Goal: Participate in discussion: Engage in conversation with other users on a specific topic

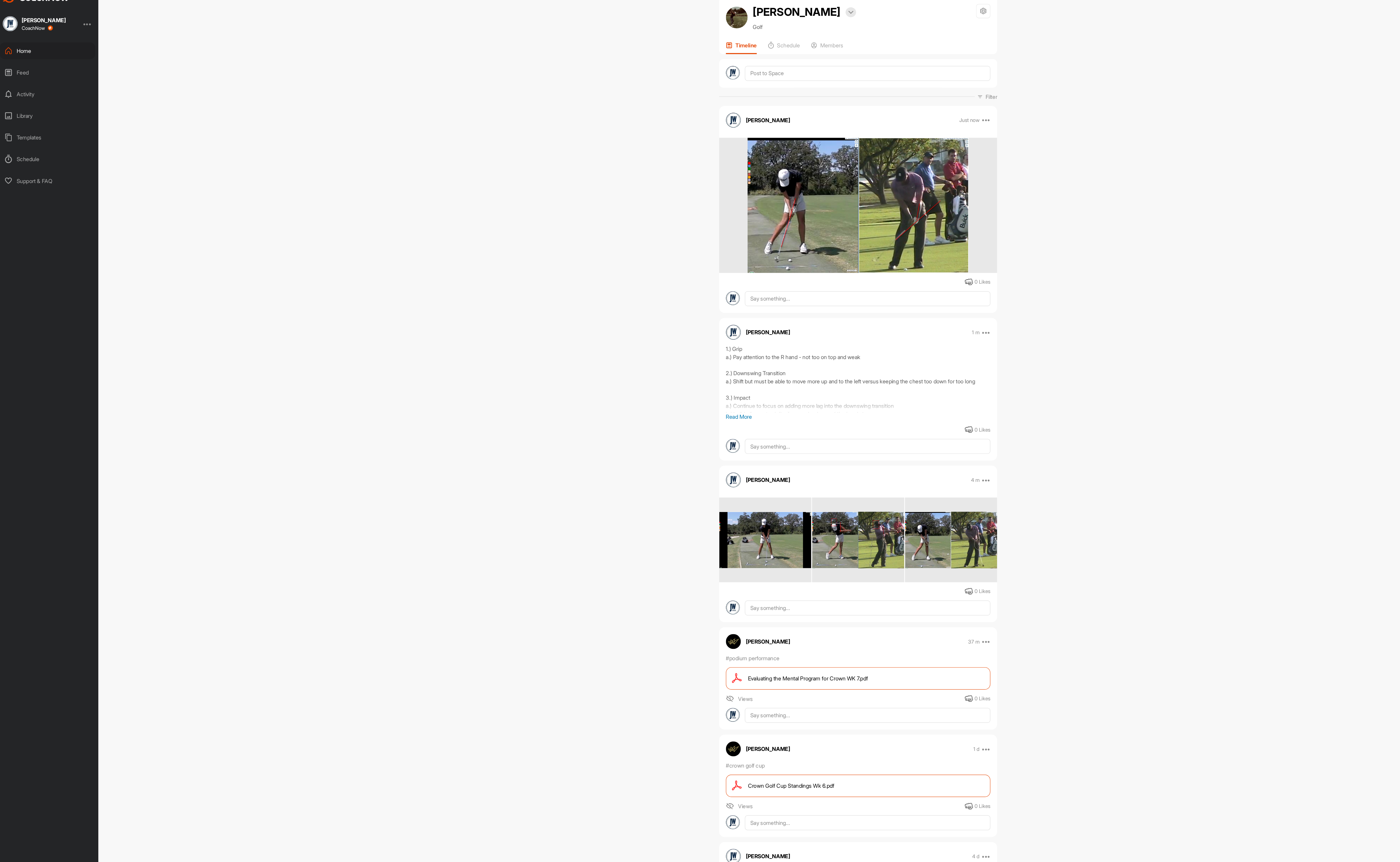
click at [44, 60] on div "Home" at bounding box center [45, 58] width 83 height 15
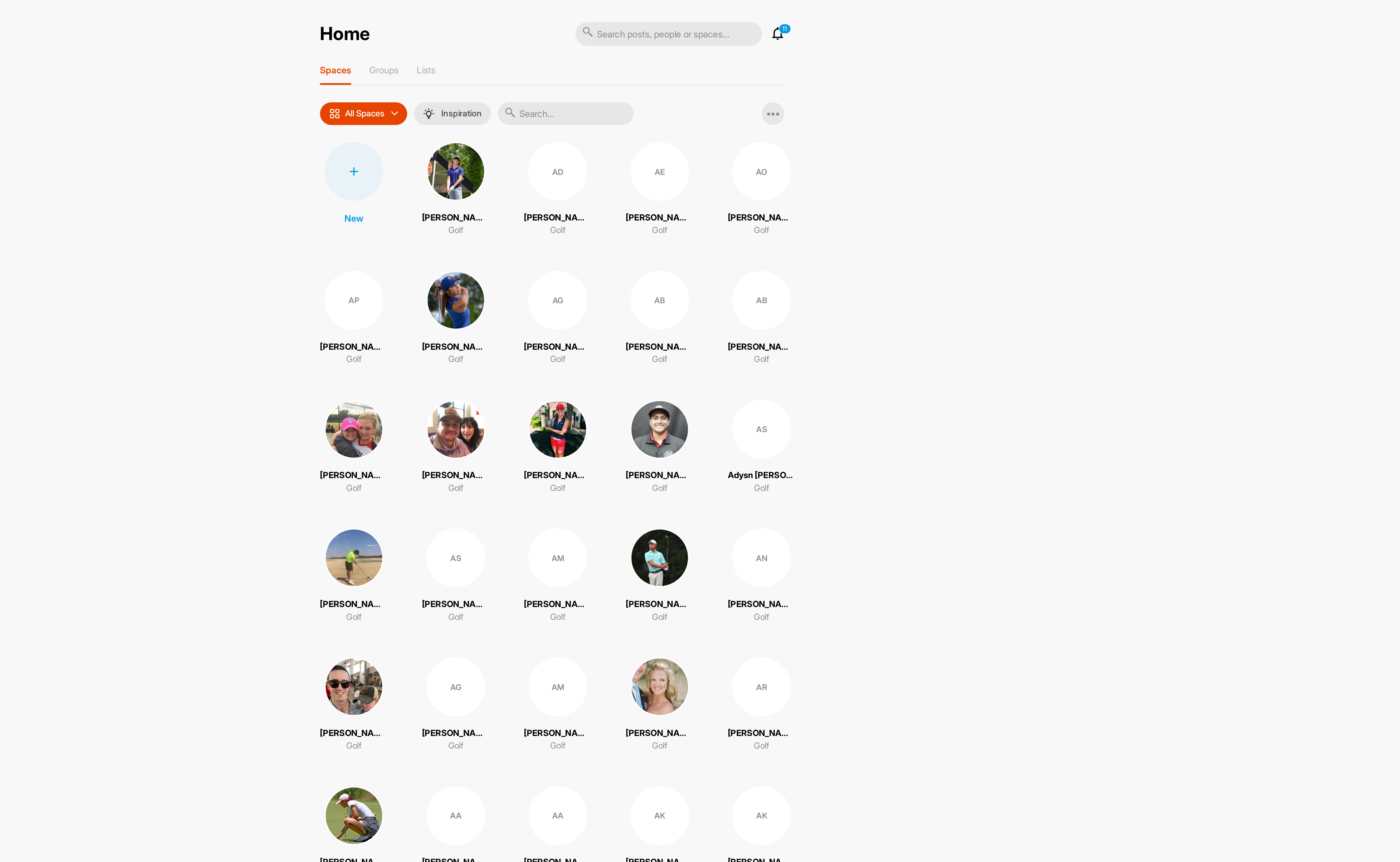
click at [751, 61] on input "text" at bounding box center [751, 60] width 70 height 12
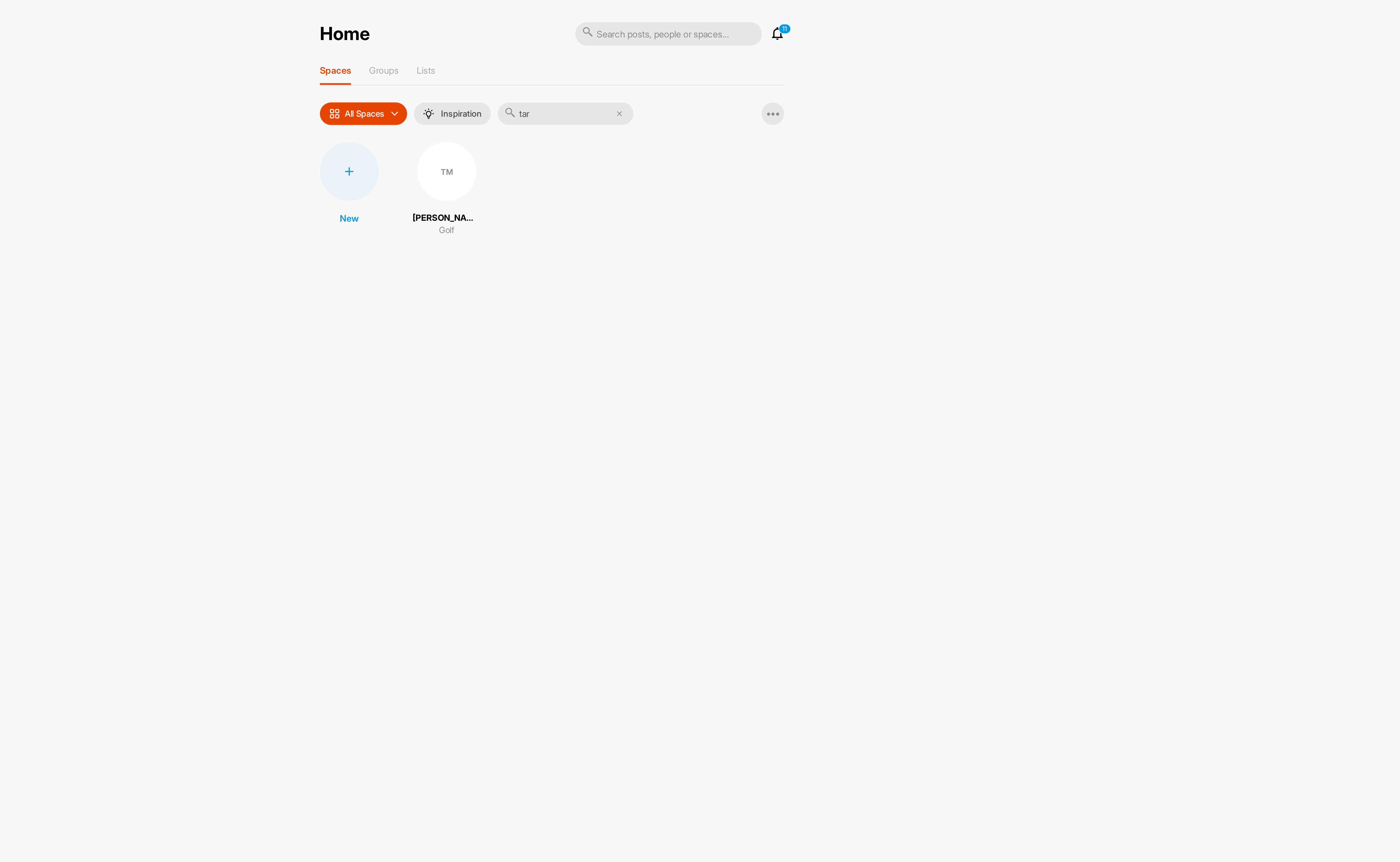
type input "tar"
click at [683, 93] on div "TM" at bounding box center [690, 89] width 30 height 30
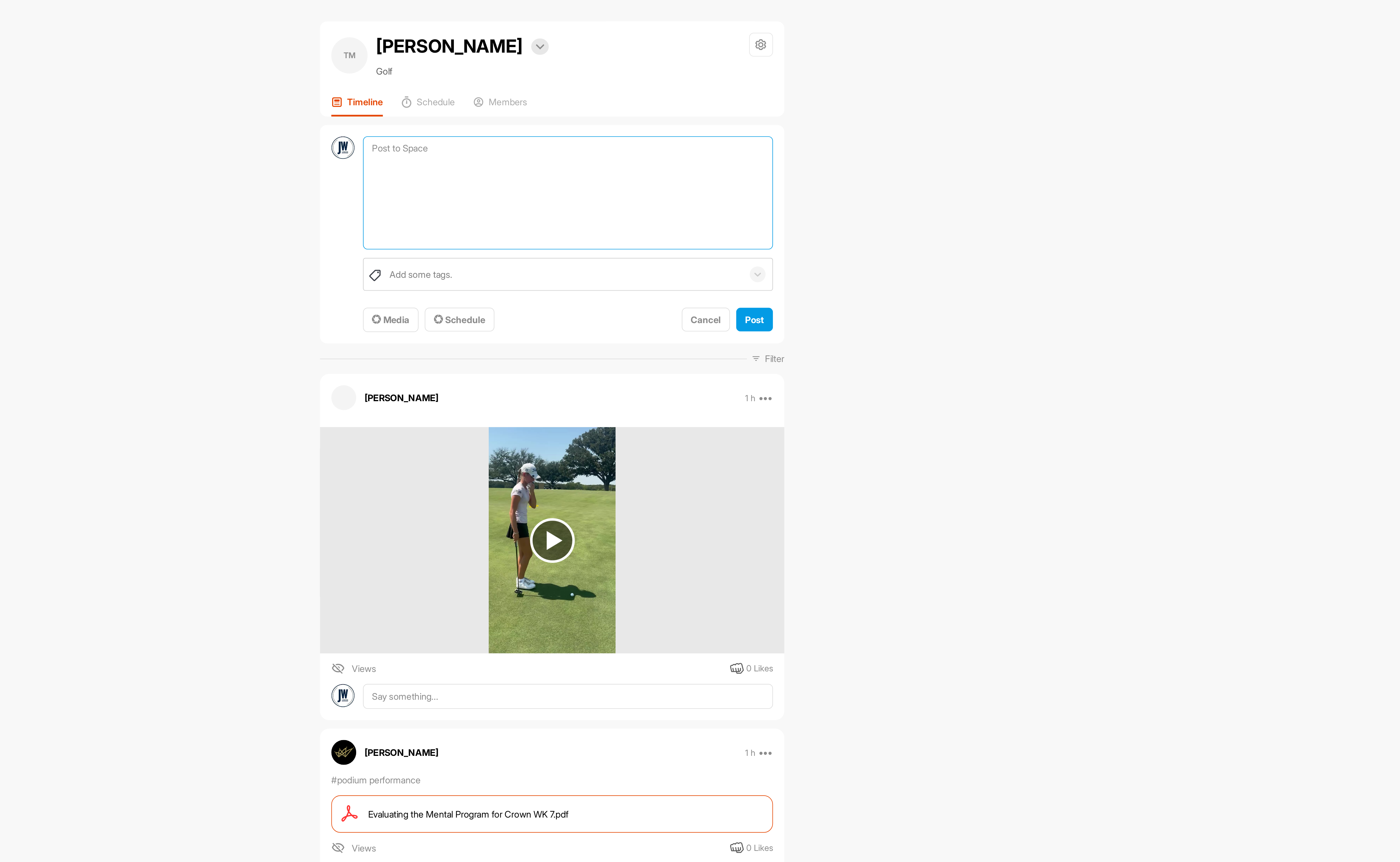
click at [667, 78] on textarea at bounding box center [752, 100] width 212 height 59
click at [668, 165] on button "Media" at bounding box center [660, 166] width 29 height 12
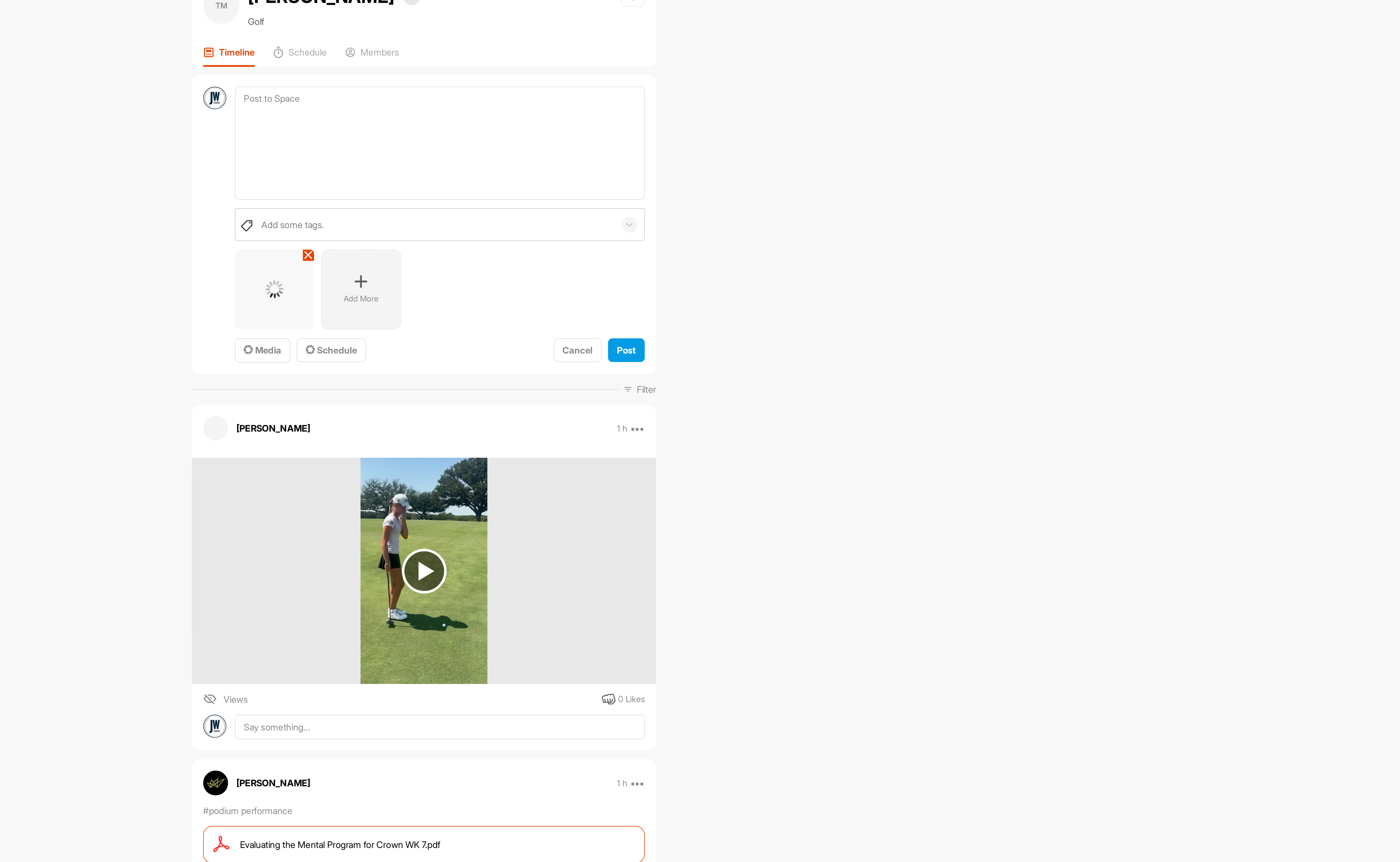
click at [710, 174] on icon at bounding box center [711, 172] width 7 height 7
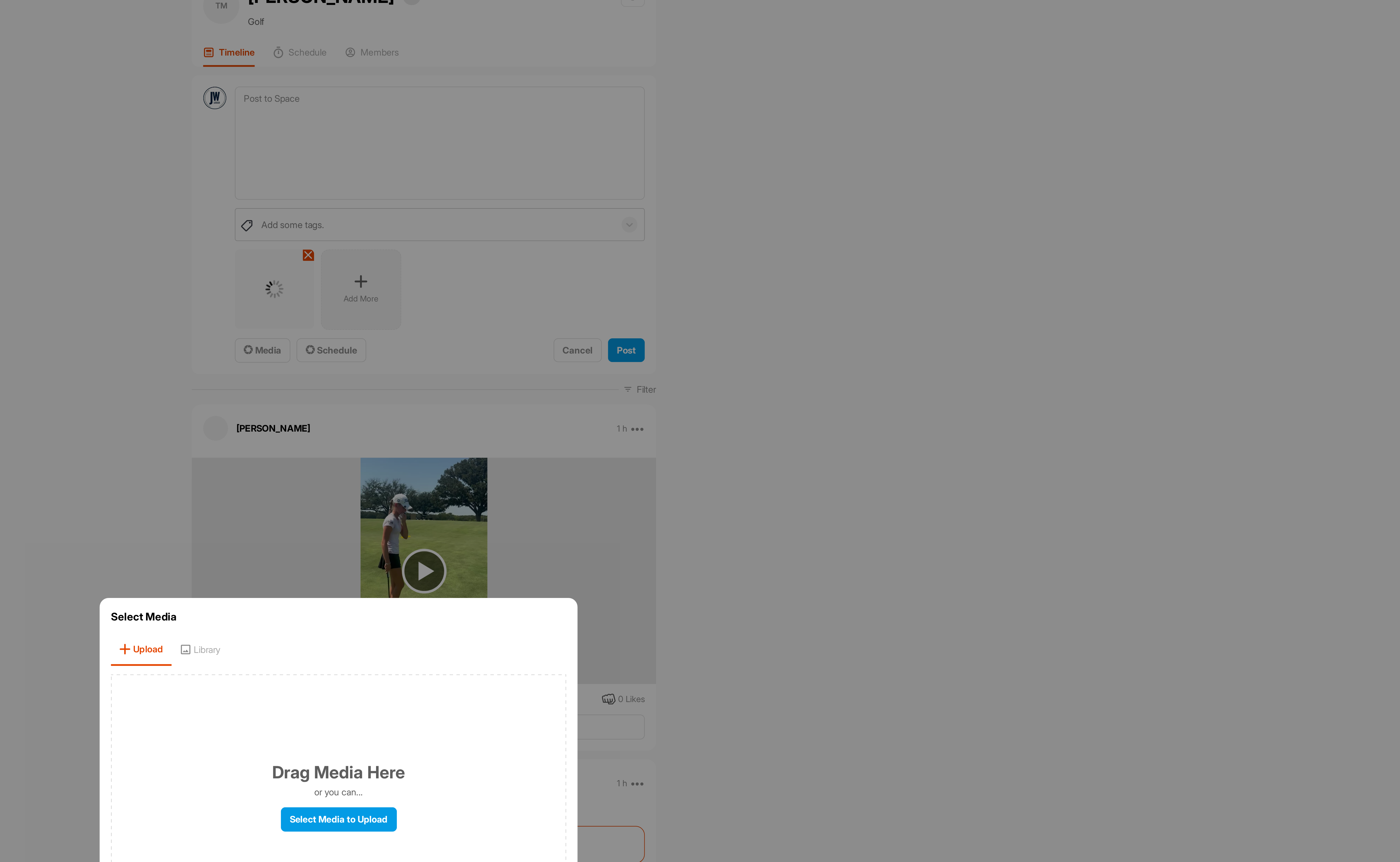
click at [849, 339] on div at bounding box center [700, 431] width 1400 height 862
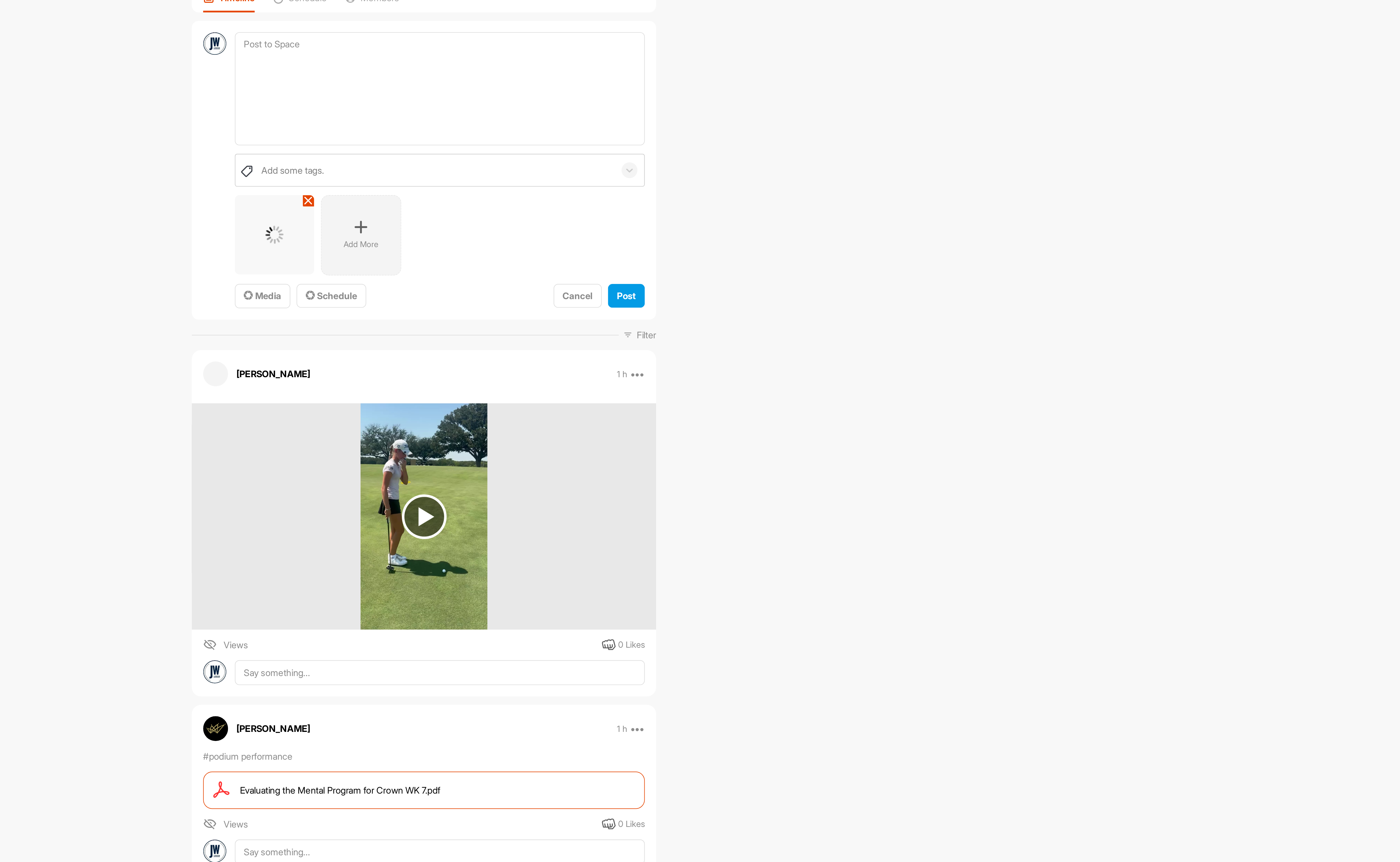
scroll to position [29, 0]
click at [712, 154] on p "Add More" at bounding box center [711, 152] width 18 height 6
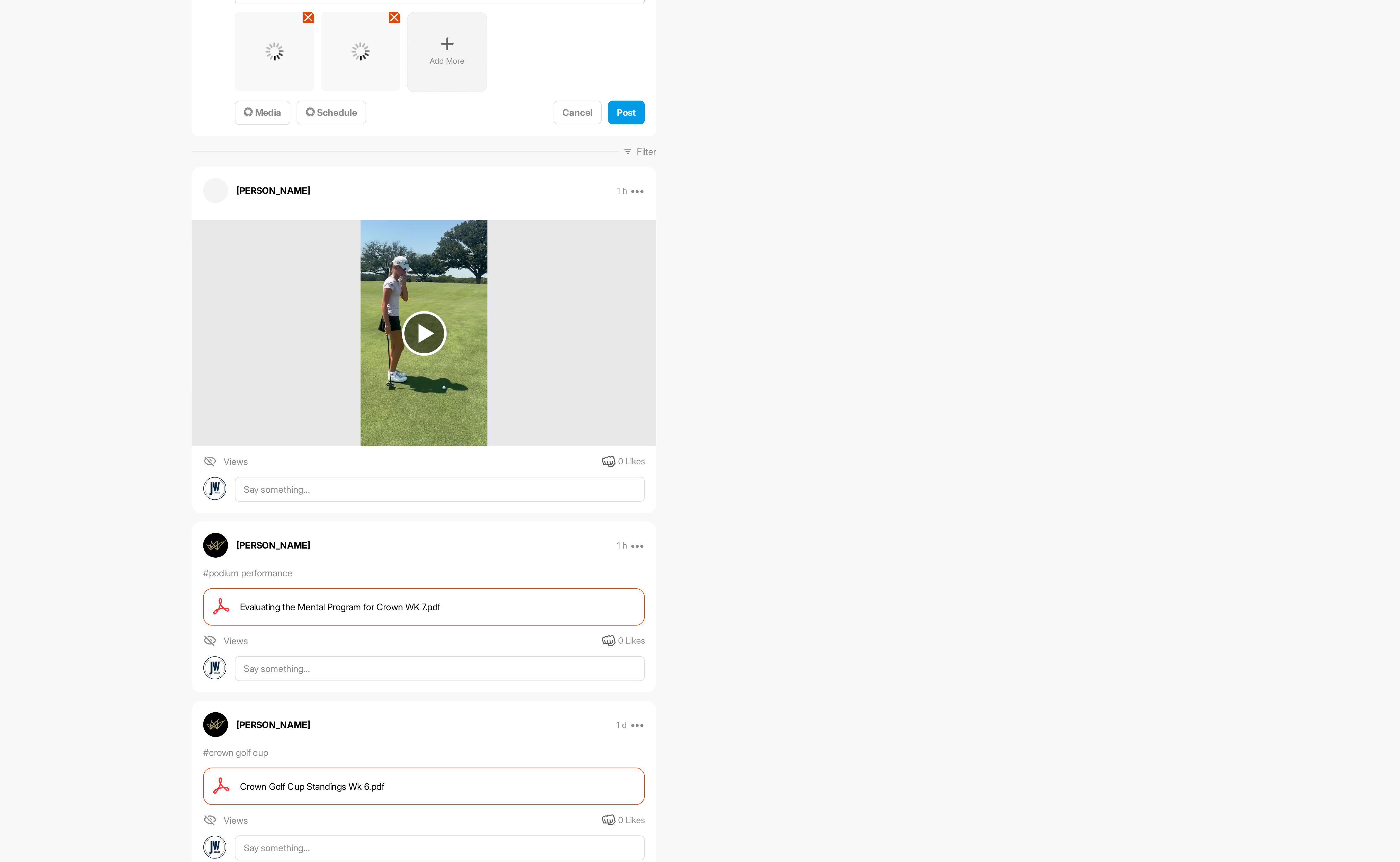
scroll to position [0, 0]
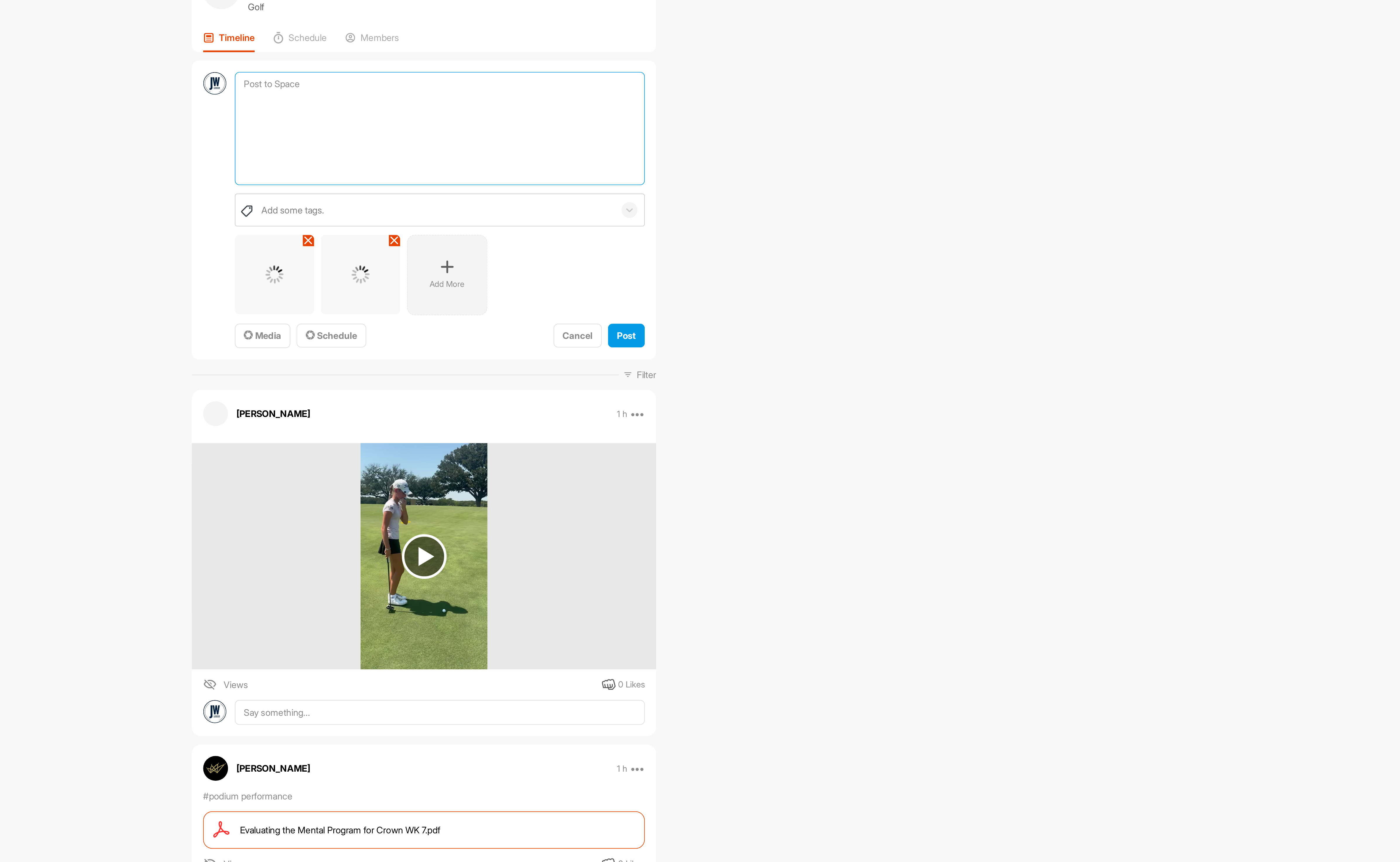
click at [727, 106] on textarea at bounding box center [752, 100] width 212 height 59
click at [752, 166] on div "Add More" at bounding box center [756, 176] width 41 height 41
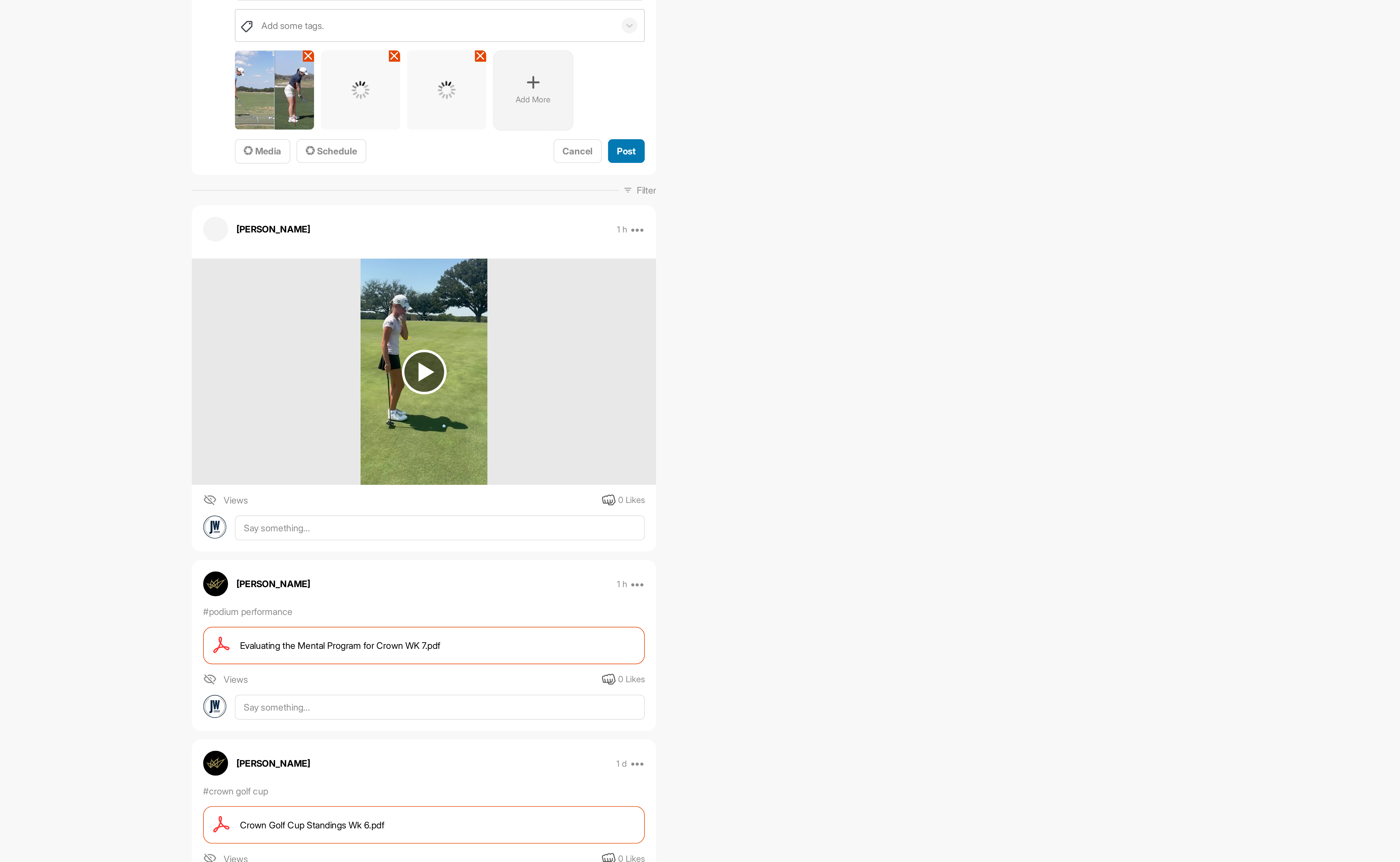
click at [848, 207] on span "Post" at bounding box center [849, 207] width 10 height 6
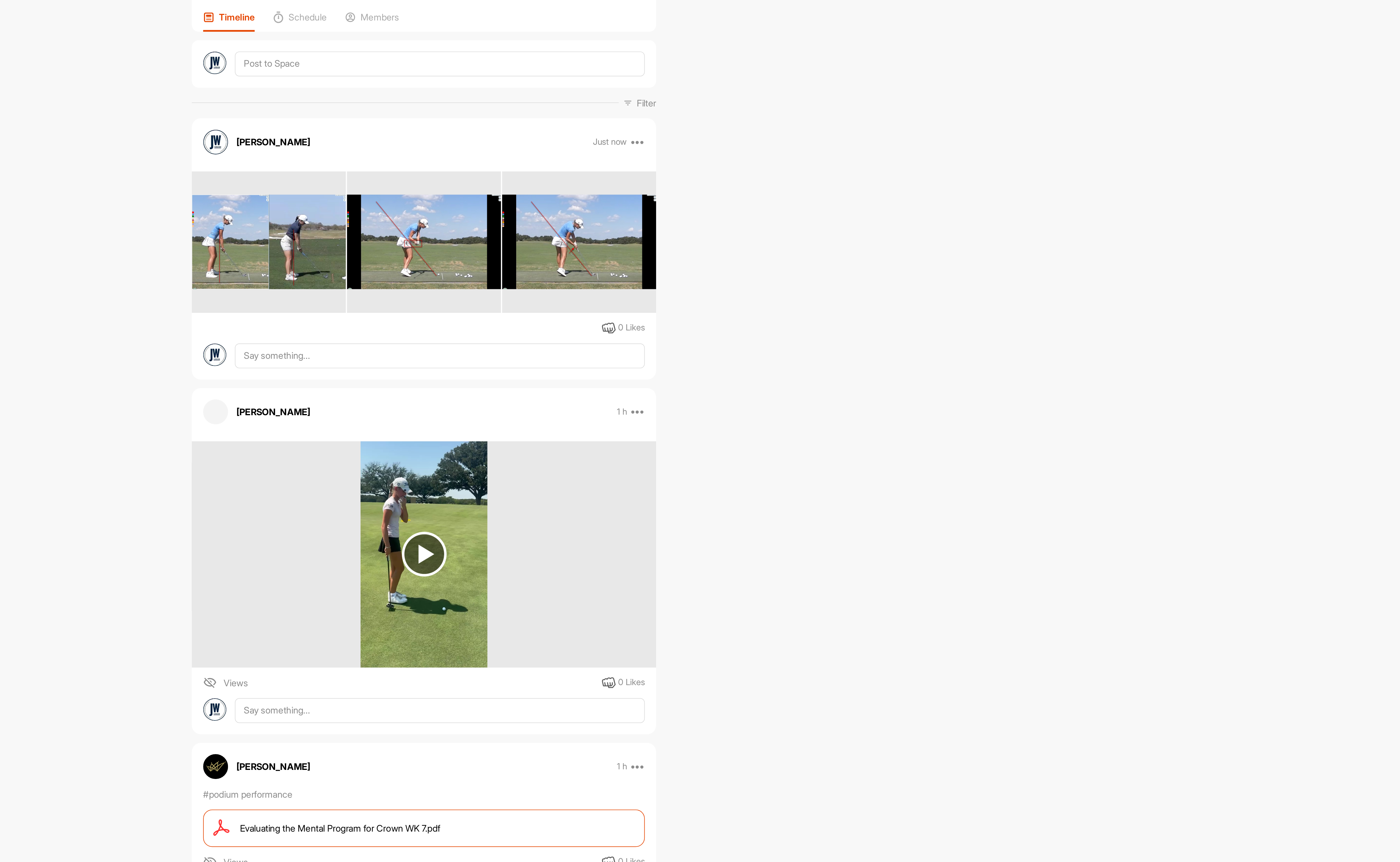
click at [942, 210] on div "TM [PERSON_NAME] Bookings Golf Space Settings Your Notifications Timeline Sched…" at bounding box center [744, 431] width 1311 height 862
click at [689, 79] on textarea at bounding box center [752, 78] width 212 height 13
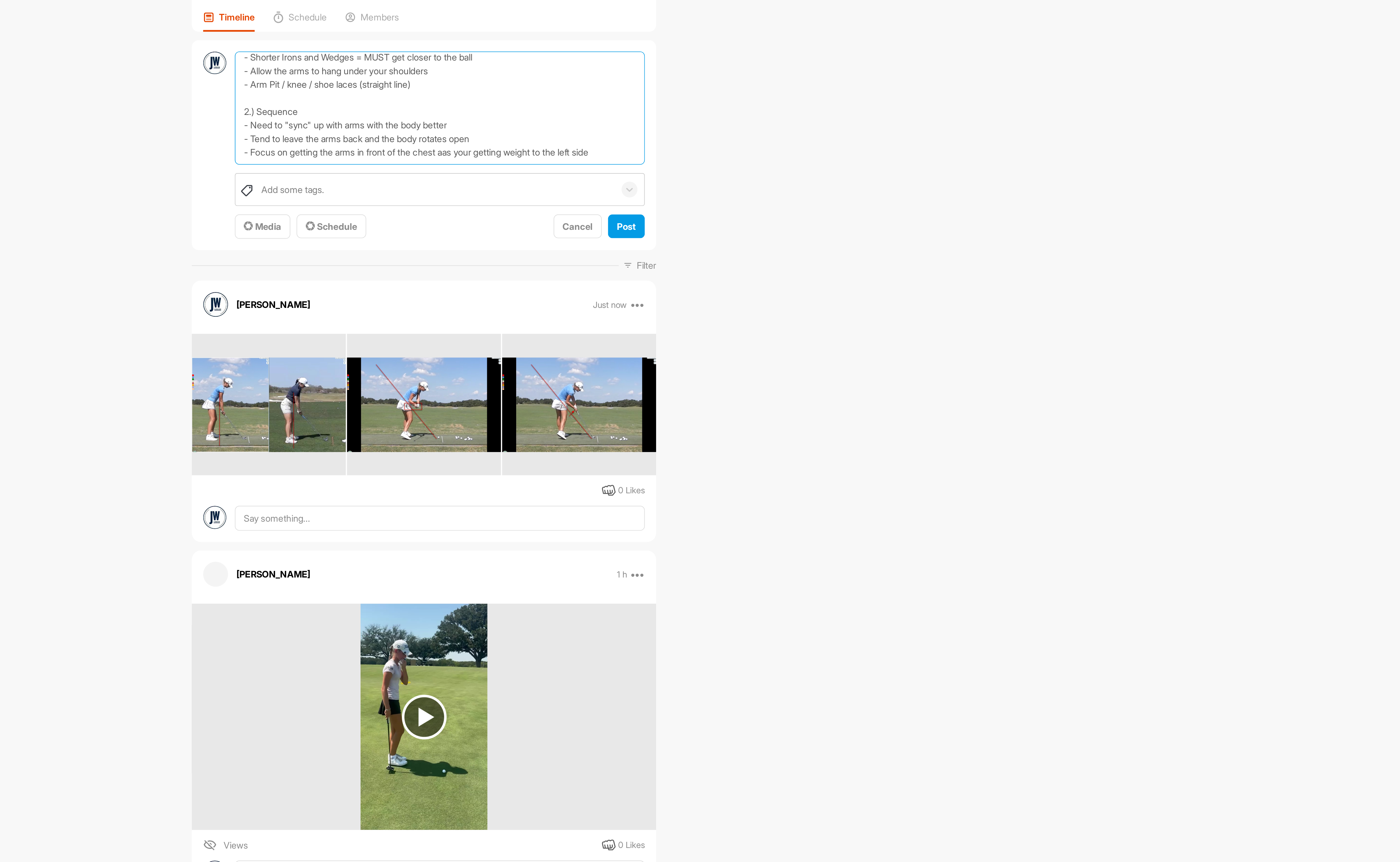
scroll to position [29, 0]
click at [759, 111] on textarea "1.) Set-Up - Slightly closer to the ball - Shorter Irons and Wedges = MUST get …" at bounding box center [752, 100] width 212 height 59
click at [688, 126] on textarea "1.) Set-Up - Slightly closer to the ball - Shorter Irons and Wedges = MUST get …" at bounding box center [752, 100] width 212 height 59
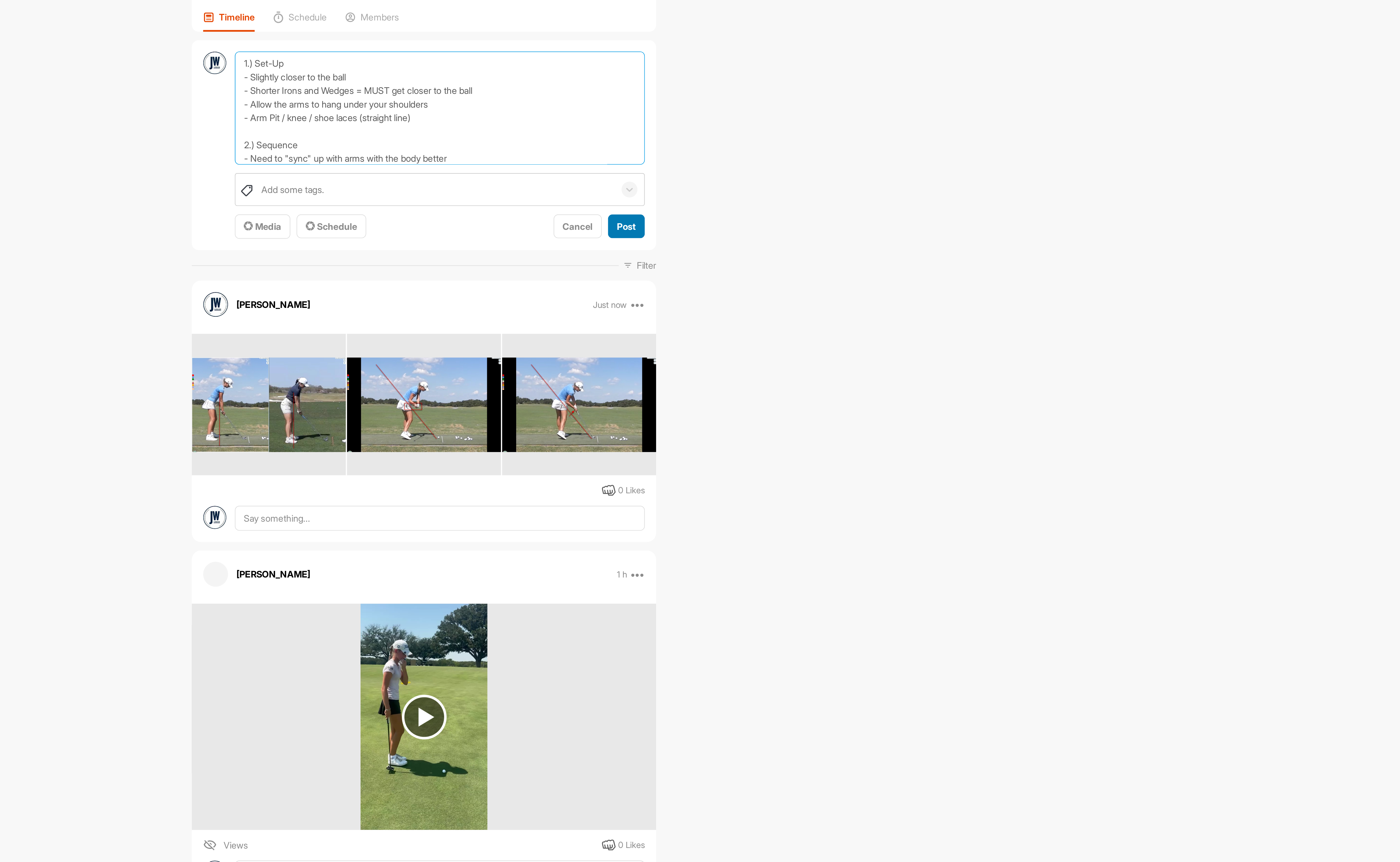
type textarea "1.) Set-Up - Slightly closer to the ball - Shorter Irons and Wedges = MUST get …"
click at [846, 160] on span "Post" at bounding box center [849, 161] width 10 height 6
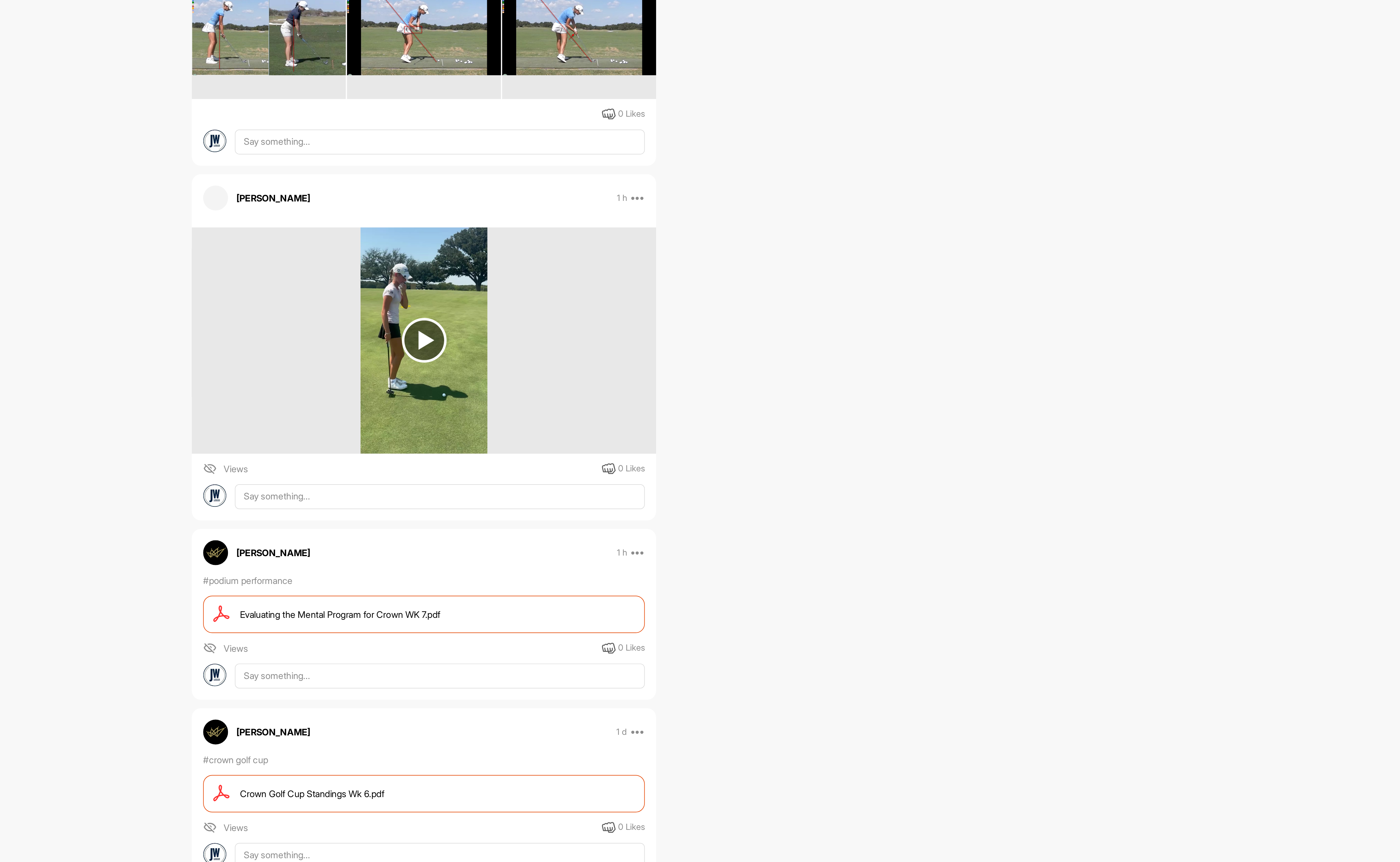
scroll to position [274, 0]
